Goal: Information Seeking & Learning: Learn about a topic

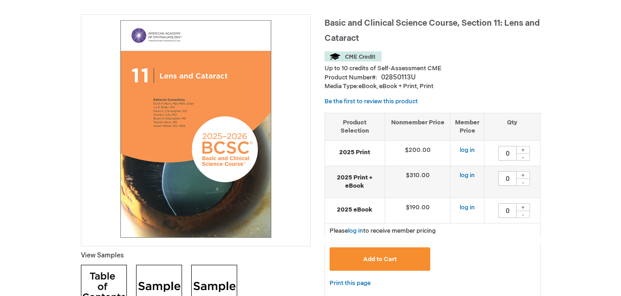
scroll to position [138, 0]
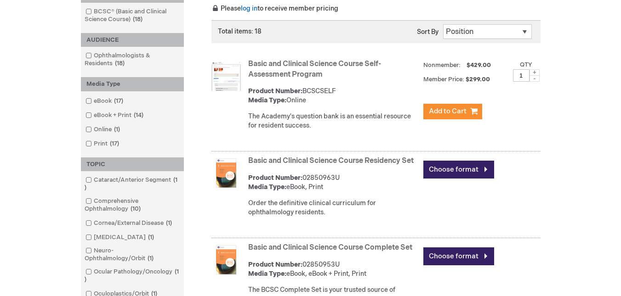
scroll to position [230, 0]
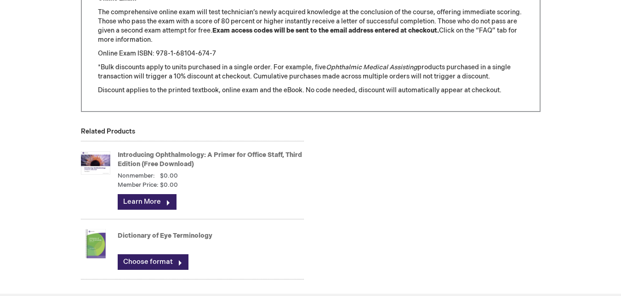
scroll to position [1332, 0]
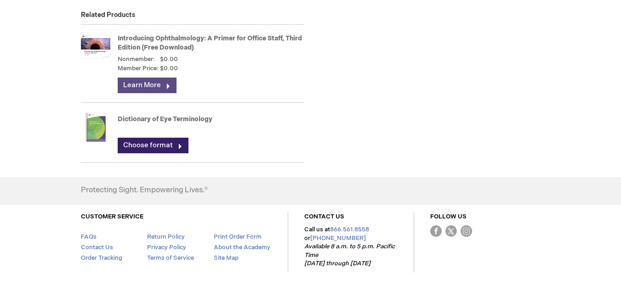
click at [148, 83] on link "Learn More" at bounding box center [147, 86] width 59 height 16
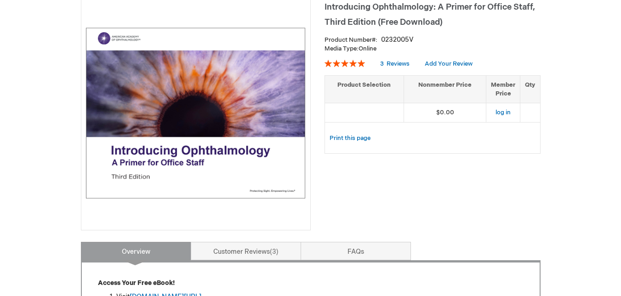
scroll to position [276, 0]
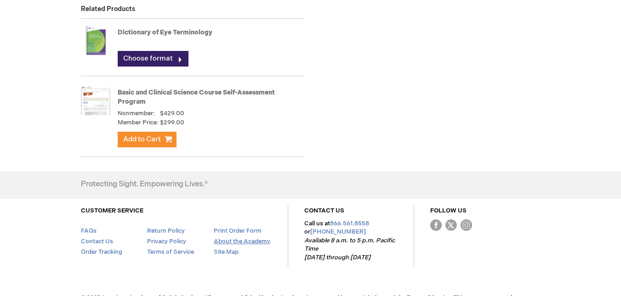
scroll to position [996, 0]
